Goal: Navigation & Orientation: Go to known website

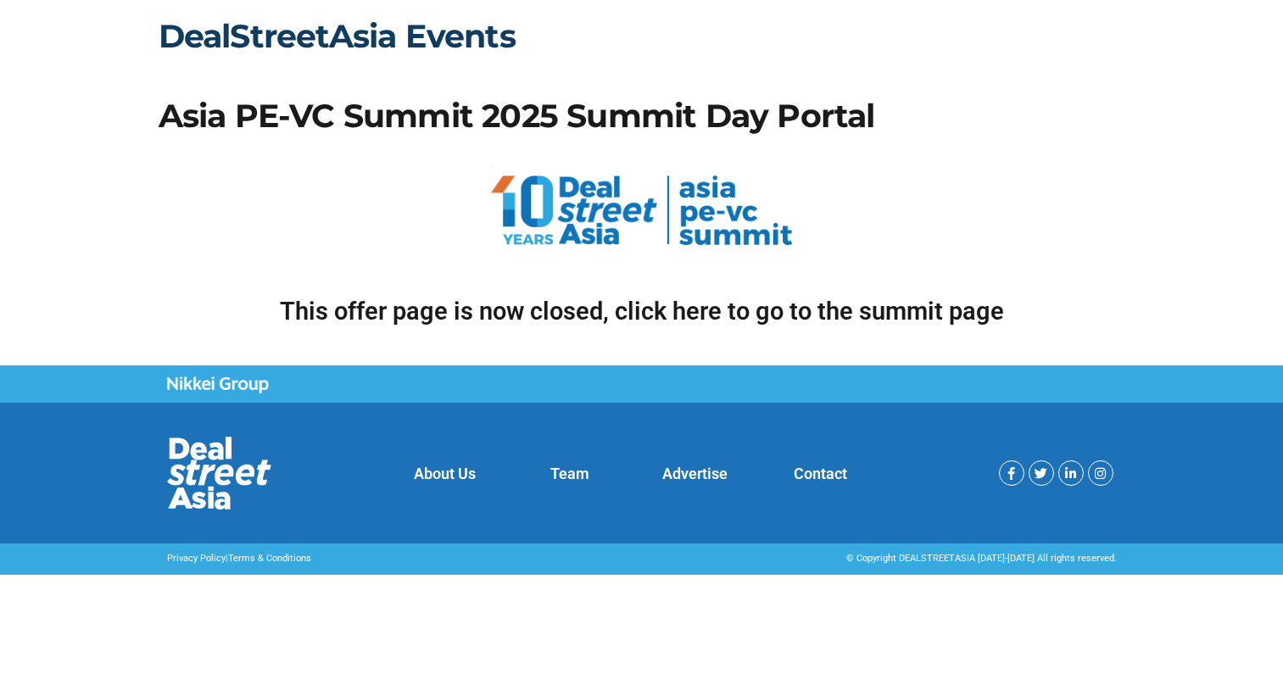
click at [449, 44] on link "DealStreetAsia Events" at bounding box center [337, 36] width 357 height 40
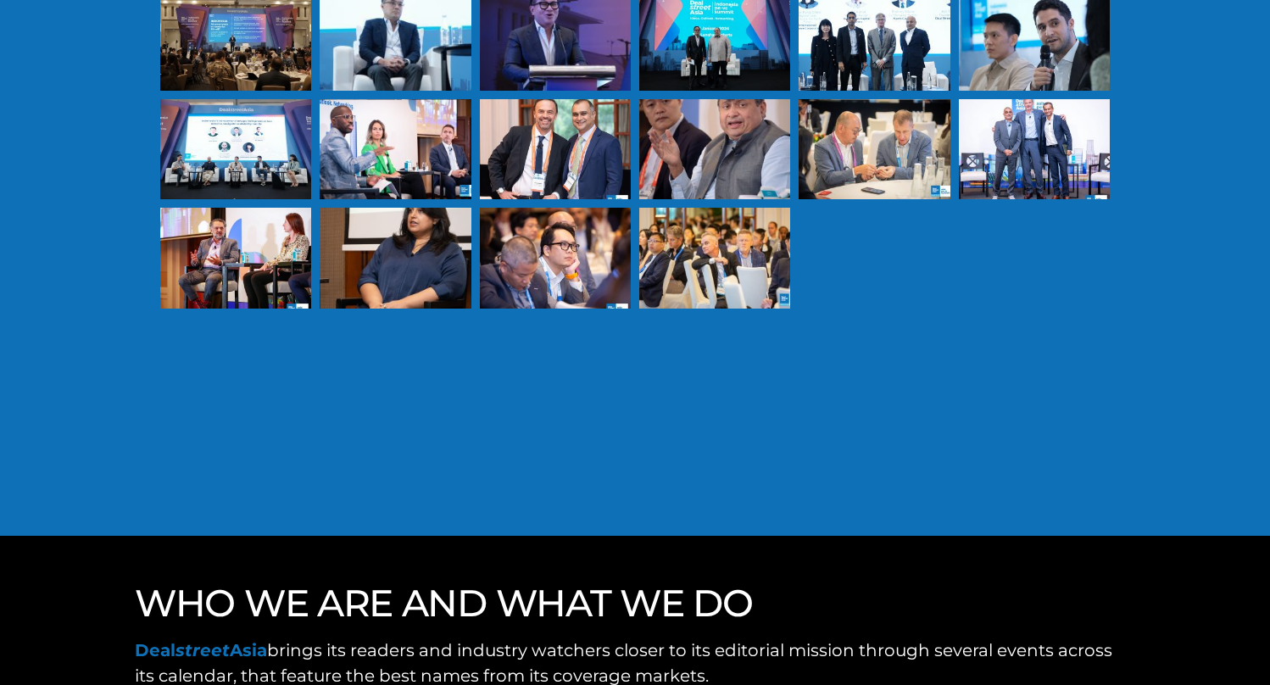
scroll to position [5595, 0]
